Goal: Find specific page/section: Find specific page/section

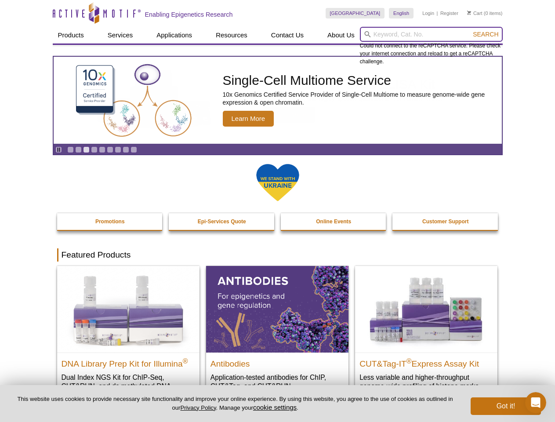
click at [431, 34] on input "search" at bounding box center [431, 34] width 143 height 15
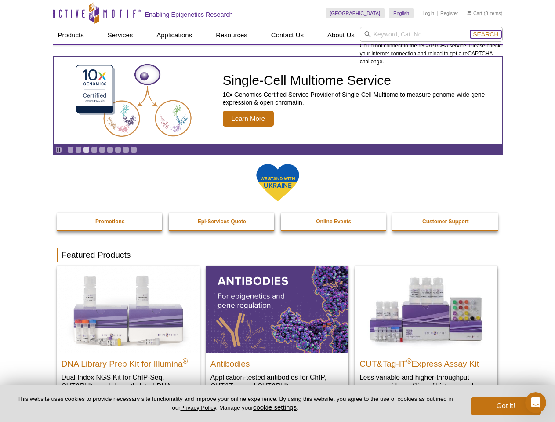
click at [486, 34] on span "Search" at bounding box center [486, 34] width 26 height 7
click at [58, 150] on icon "Pause" at bounding box center [59, 150] width 6 height 6
click at [70, 150] on link "Go to slide 1" at bounding box center [70, 149] width 7 height 7
click at [78, 150] on link "Go to slide 2" at bounding box center [78, 149] width 7 height 7
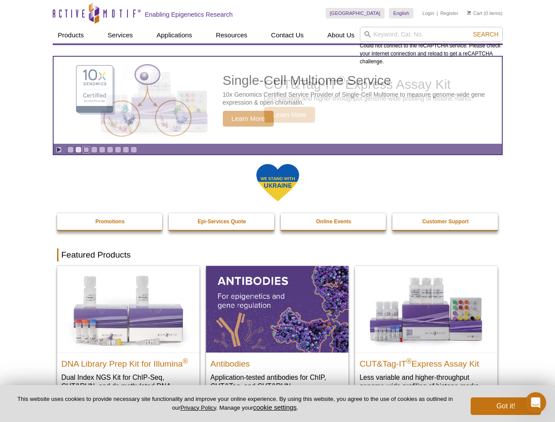
click at [86, 150] on link "Go to slide 3" at bounding box center [86, 149] width 7 height 7
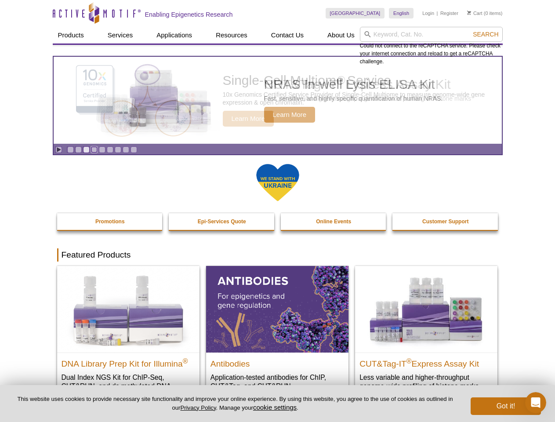
click at [94, 150] on link "Go to slide 4" at bounding box center [94, 149] width 7 height 7
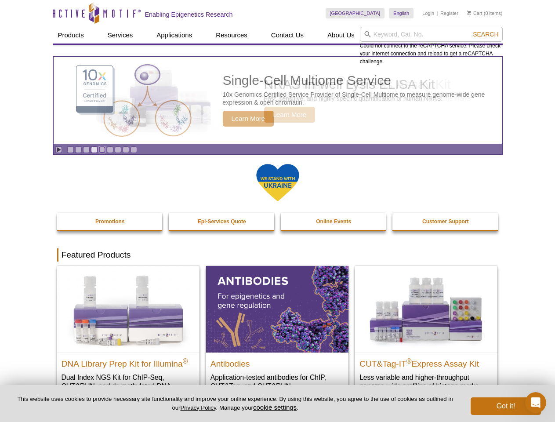
click at [102, 150] on link "Go to slide 5" at bounding box center [102, 149] width 7 height 7
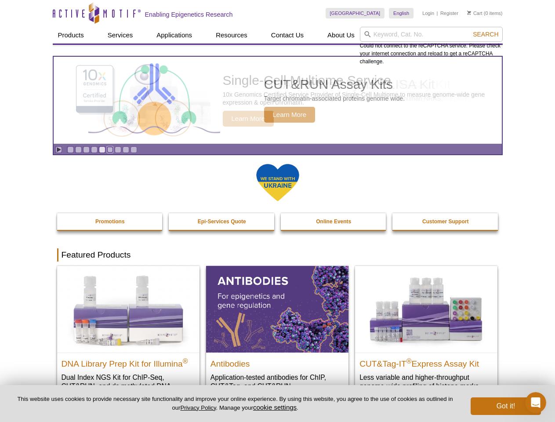
click at [110, 150] on link "Go to slide 6" at bounding box center [110, 149] width 7 height 7
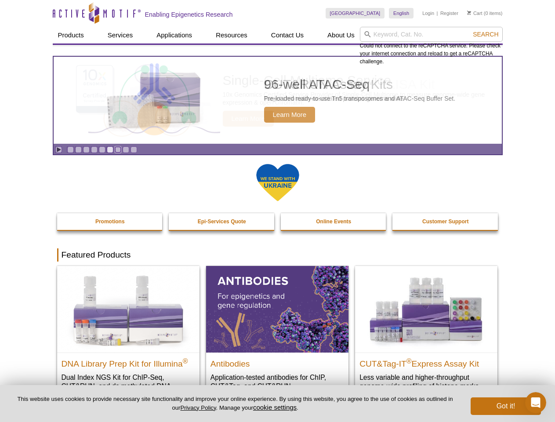
click at [118, 150] on link "Go to slide 7" at bounding box center [118, 149] width 7 height 7
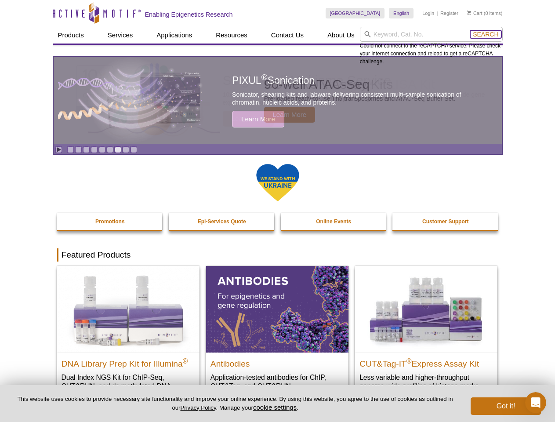
click at [486, 34] on span "Search" at bounding box center [486, 34] width 26 height 7
